Goal: Information Seeking & Learning: Learn about a topic

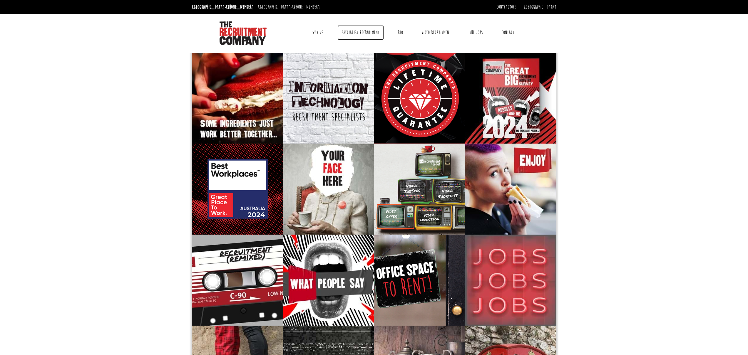
click at [366, 34] on link "Specialist Recruitment" at bounding box center [360, 32] width 46 height 15
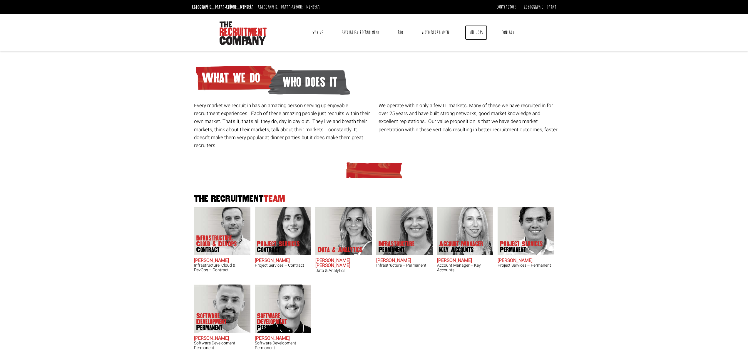
click at [479, 33] on link "The Jobs" at bounding box center [476, 32] width 22 height 15
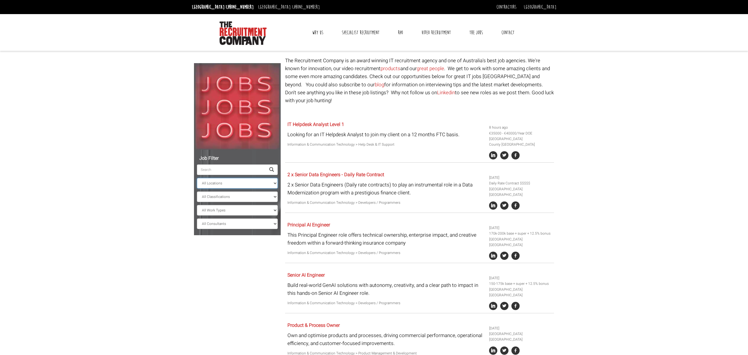
click at [221, 183] on select "All Locations [GEOGRAPHIC_DATA] [GEOGRAPHIC_DATA] [GEOGRAPHIC_DATA] [GEOGRAPHIC…" at bounding box center [237, 183] width 81 height 11
select select "[GEOGRAPHIC_DATA]"
click at [197, 178] on select "All Locations [GEOGRAPHIC_DATA] [GEOGRAPHIC_DATA] [GEOGRAPHIC_DATA] [GEOGRAPHIC…" at bounding box center [237, 183] width 81 height 11
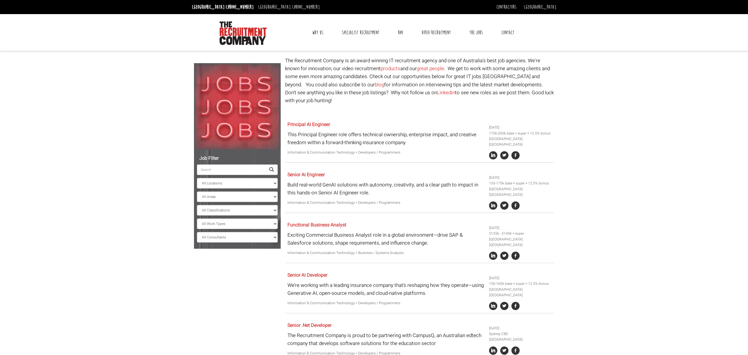
click at [221, 170] on input "search" at bounding box center [231, 170] width 69 height 11
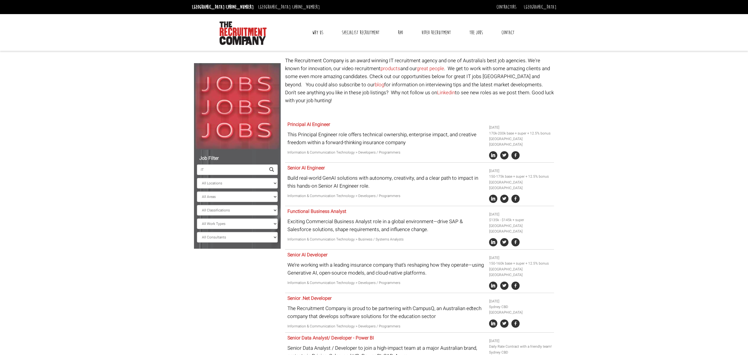
type input "I"
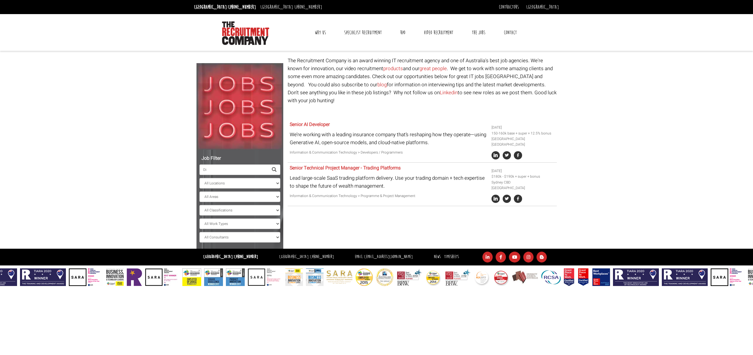
type input "D"
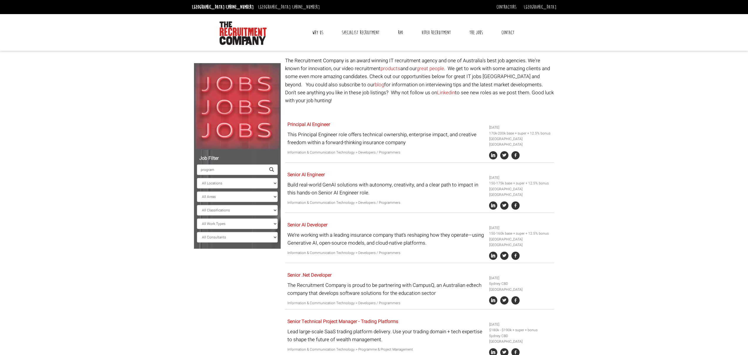
type input "program"
